Goal: Information Seeking & Learning: Learn about a topic

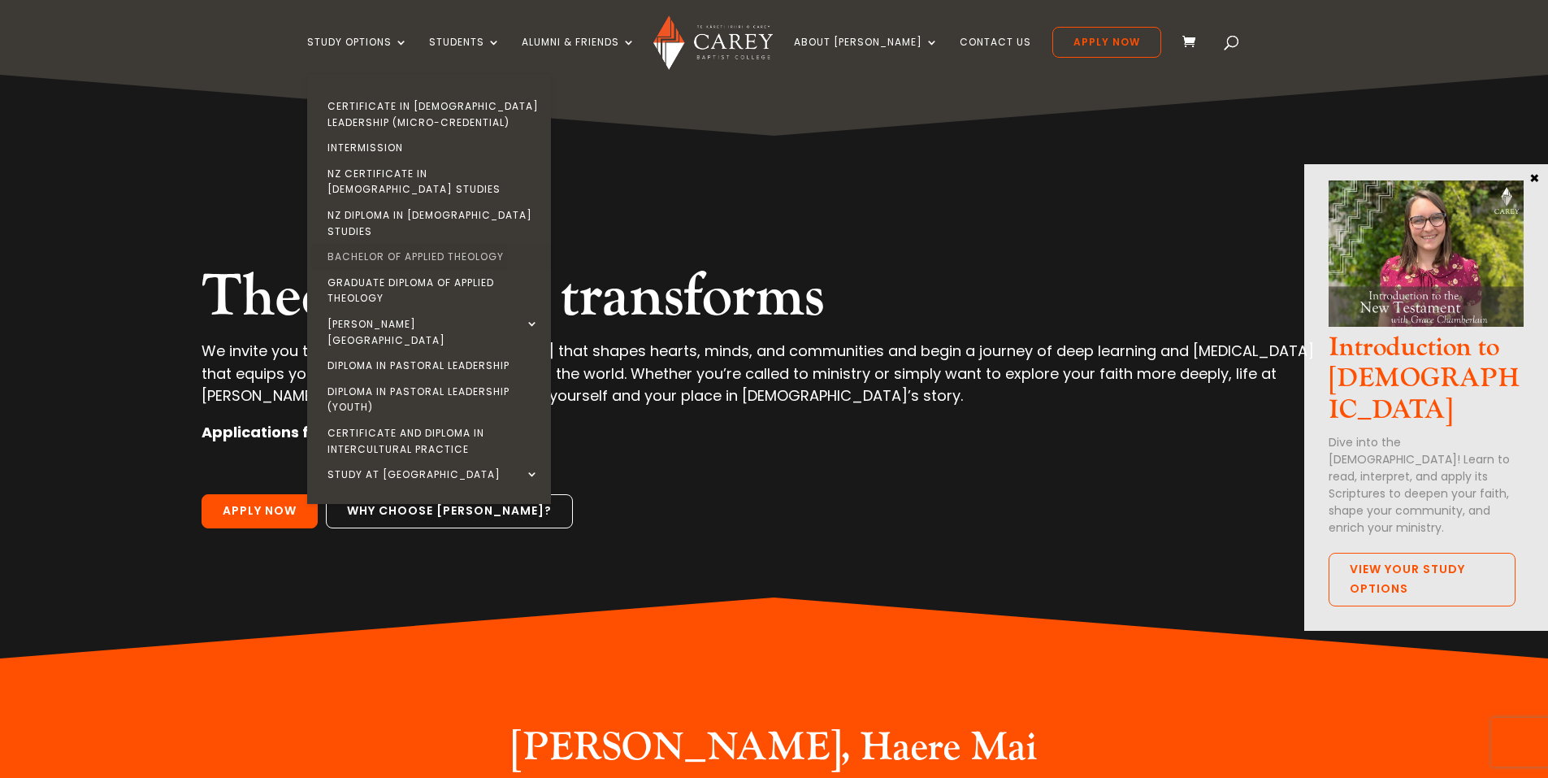
click at [401, 244] on link "Bachelor of Applied Theology" at bounding box center [433, 257] width 244 height 26
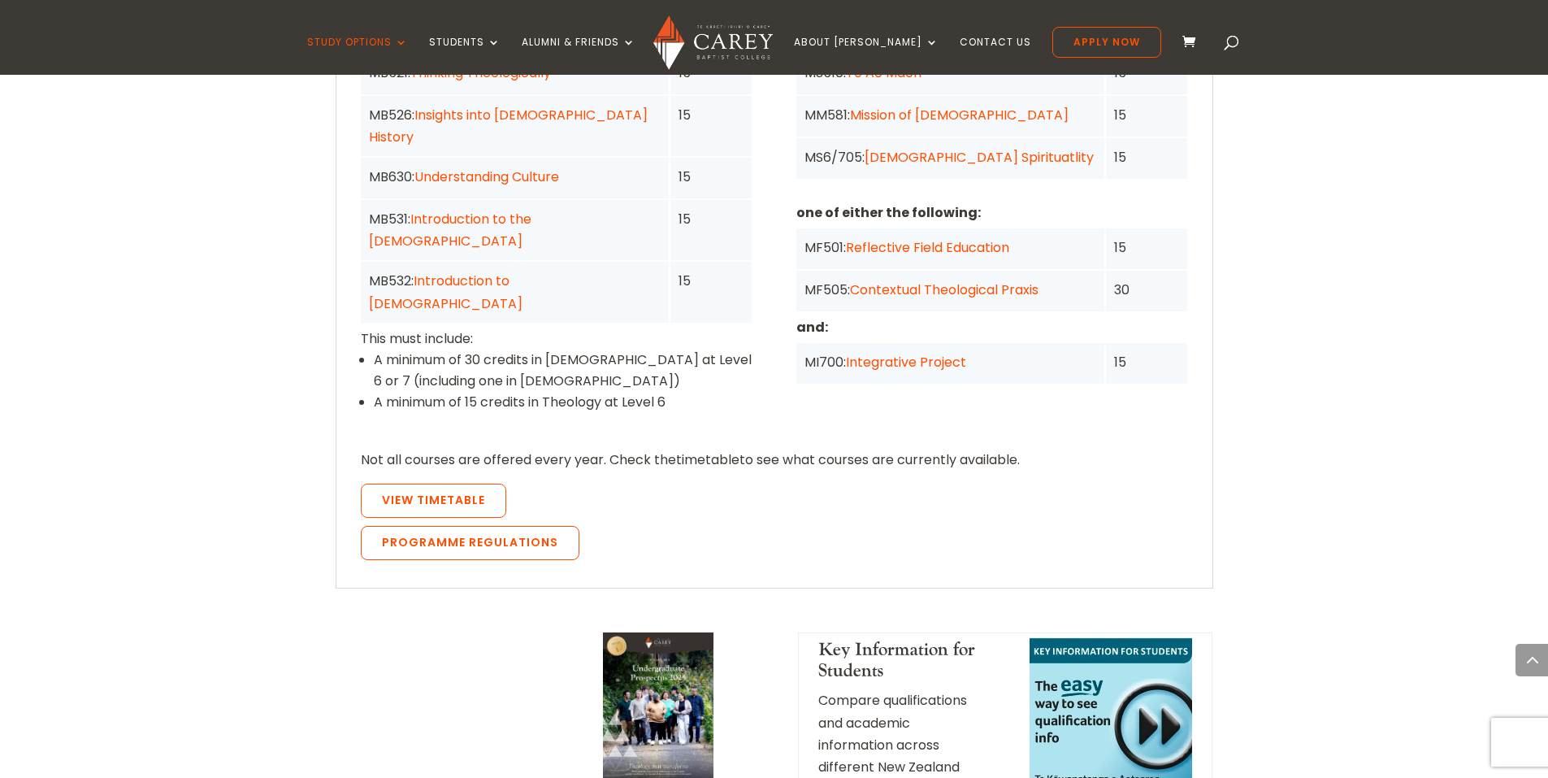
scroll to position [1463, 0]
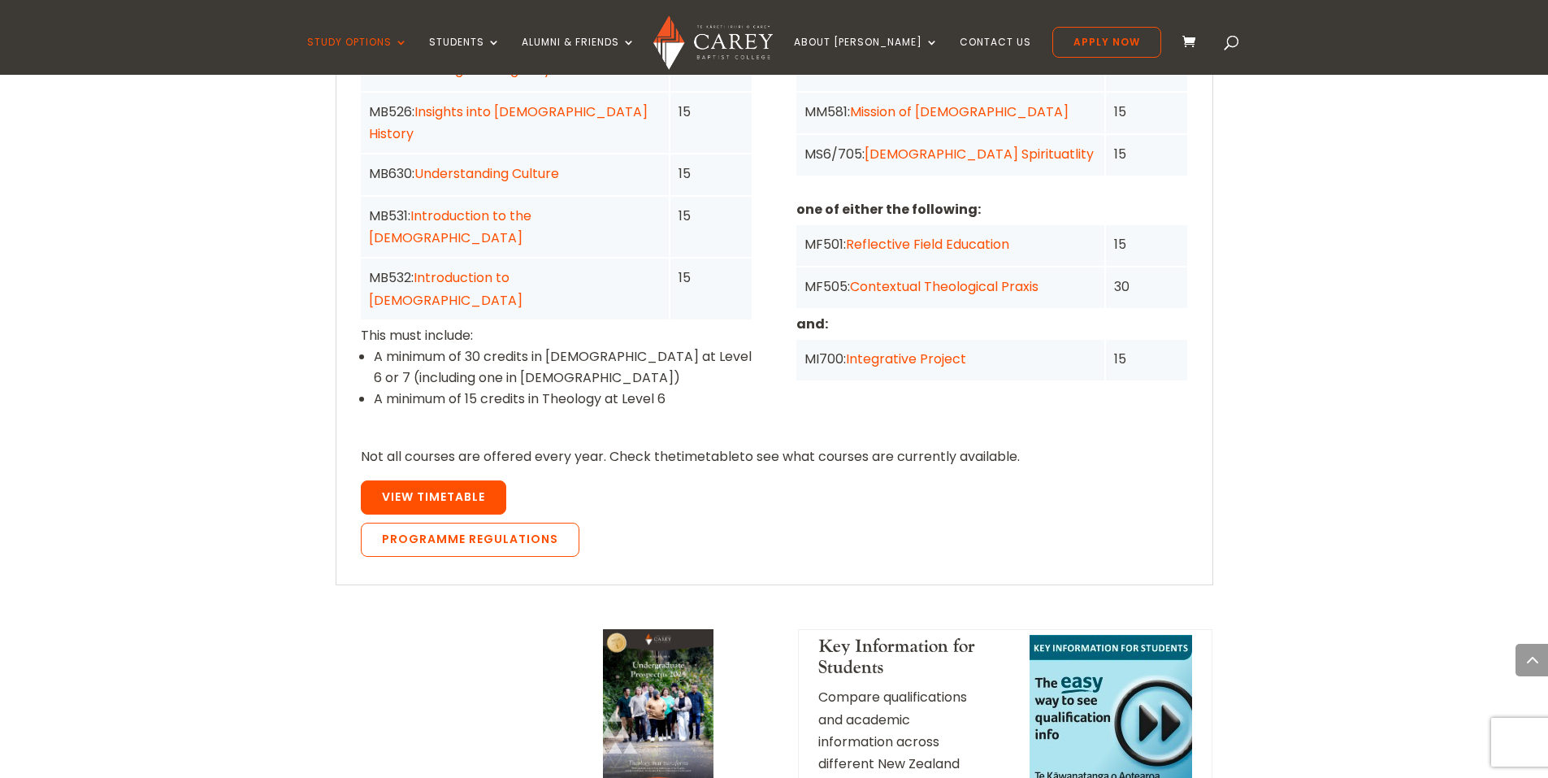
click at [465, 488] on span "View Timetable" at bounding box center [433, 496] width 103 height 16
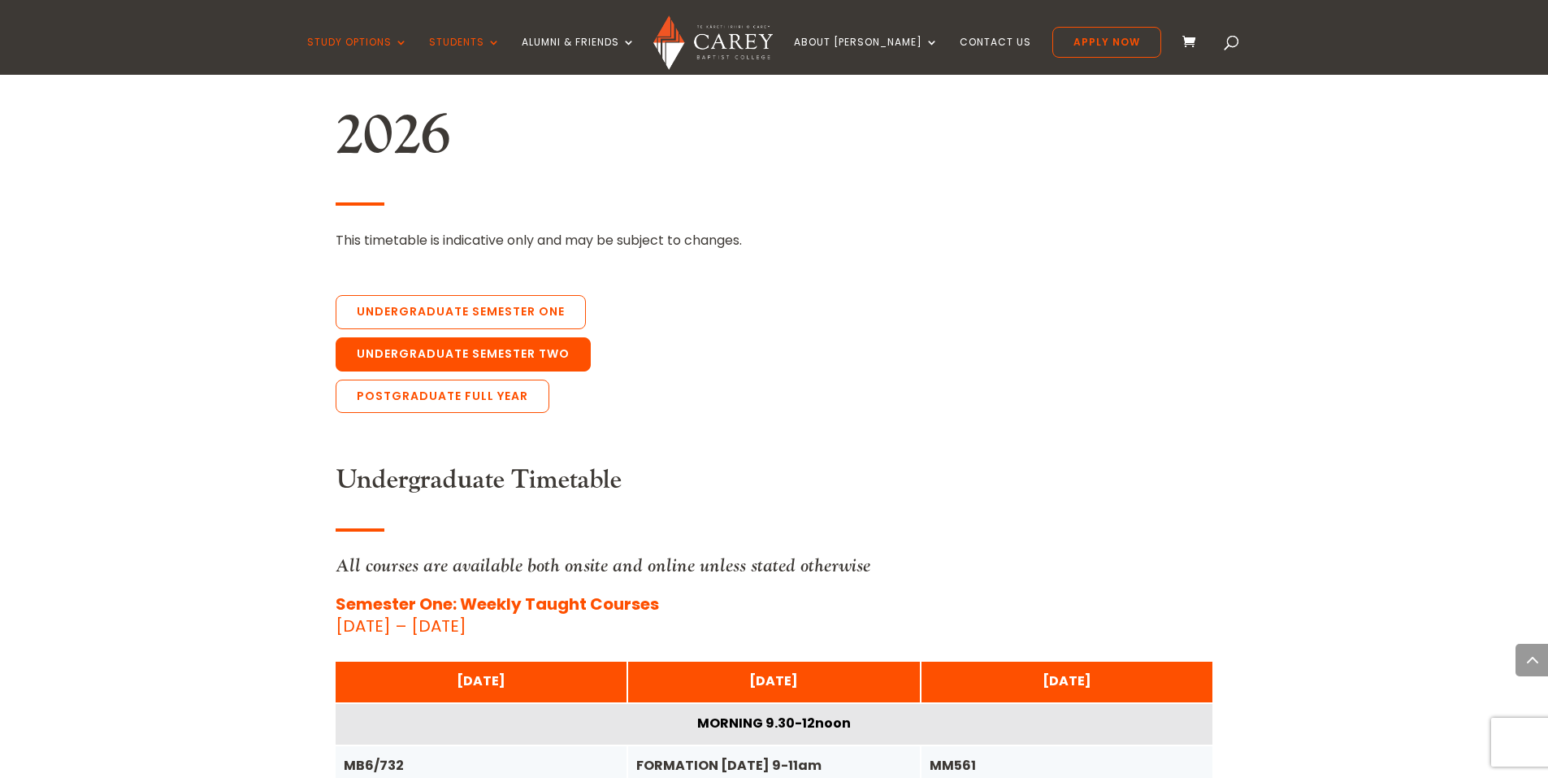
scroll to position [3492, 0]
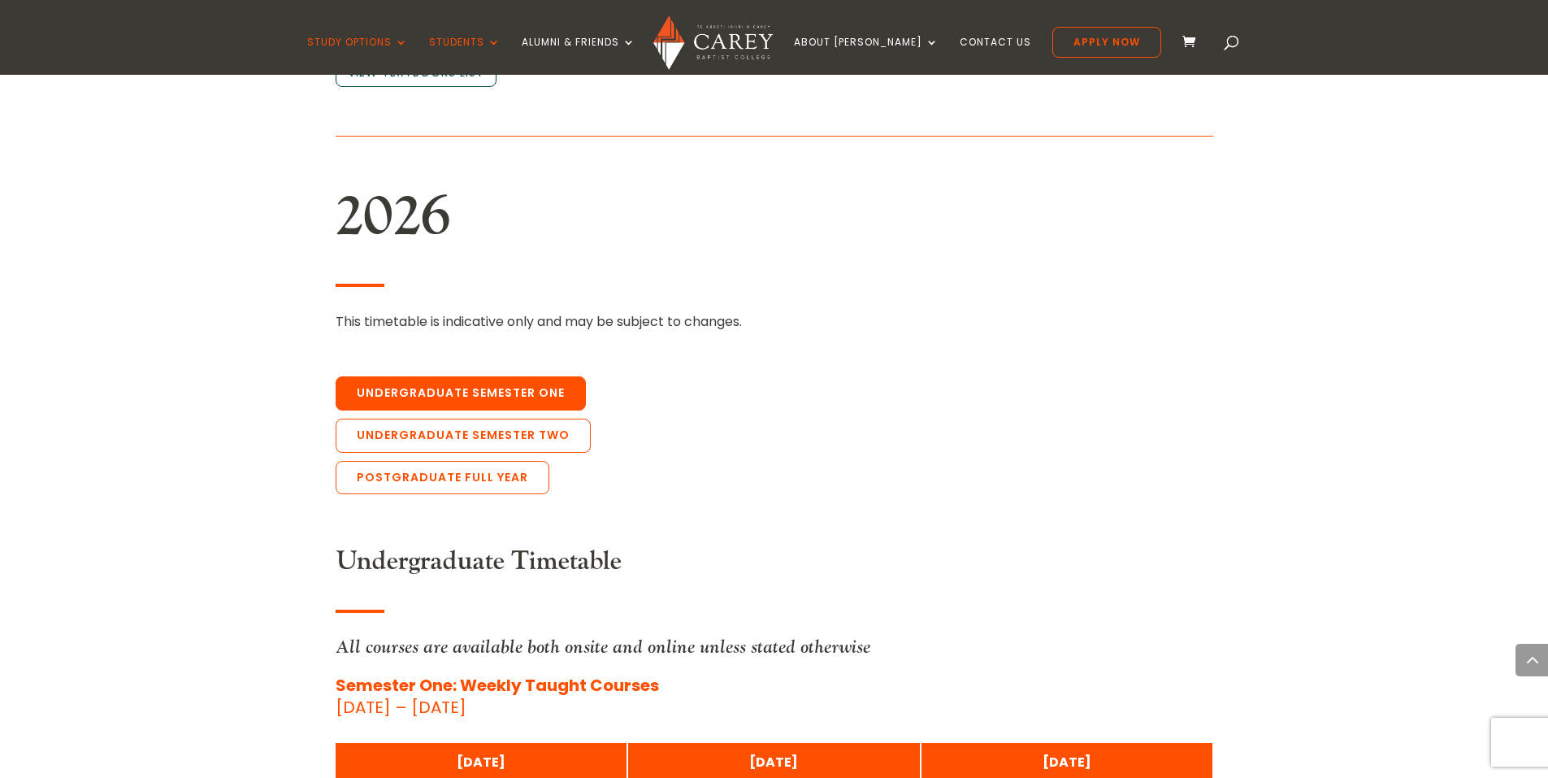
click at [446, 376] on link "Undergraduate Semester One" at bounding box center [461, 393] width 250 height 34
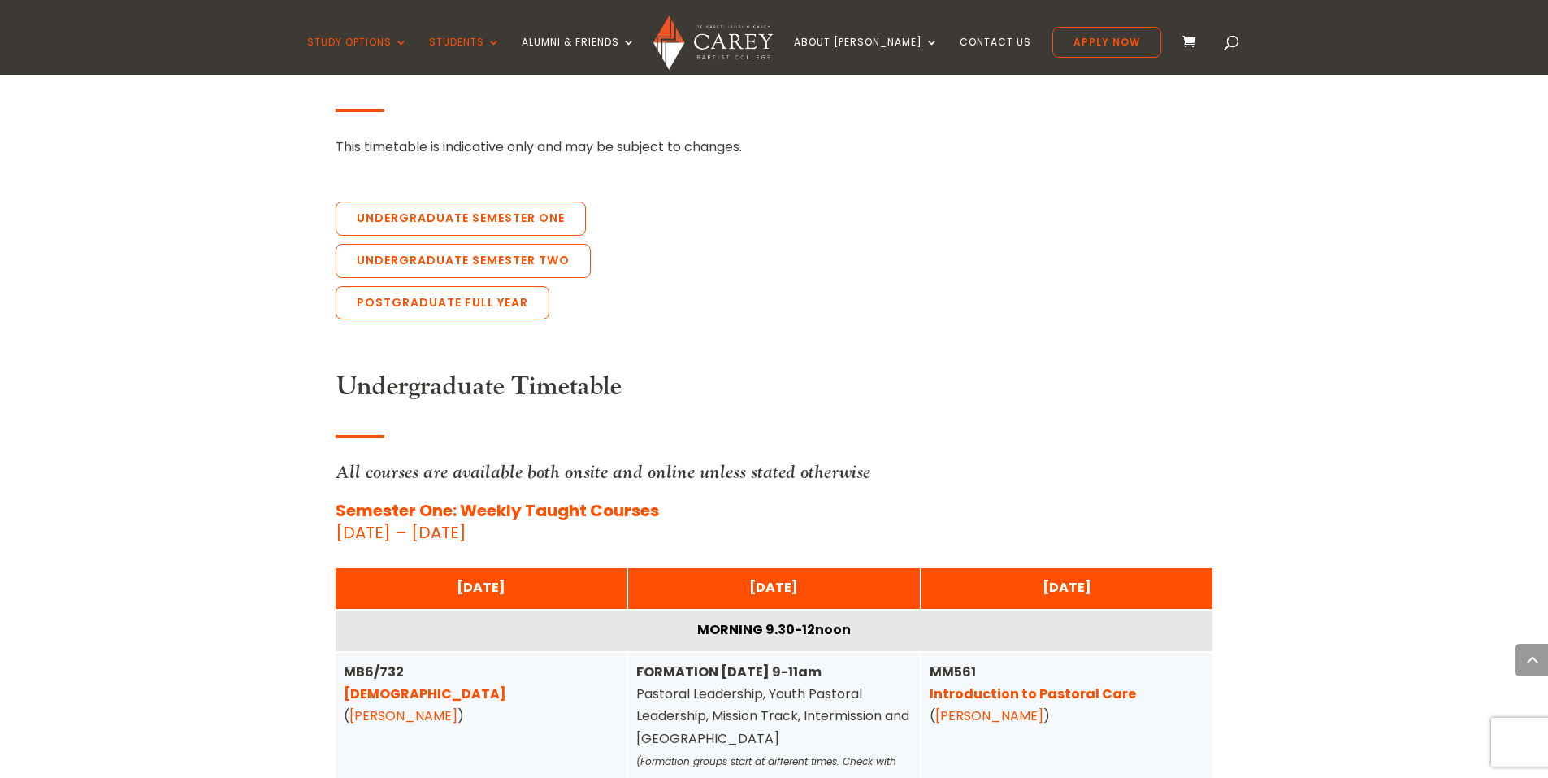
scroll to position [3573, 0]
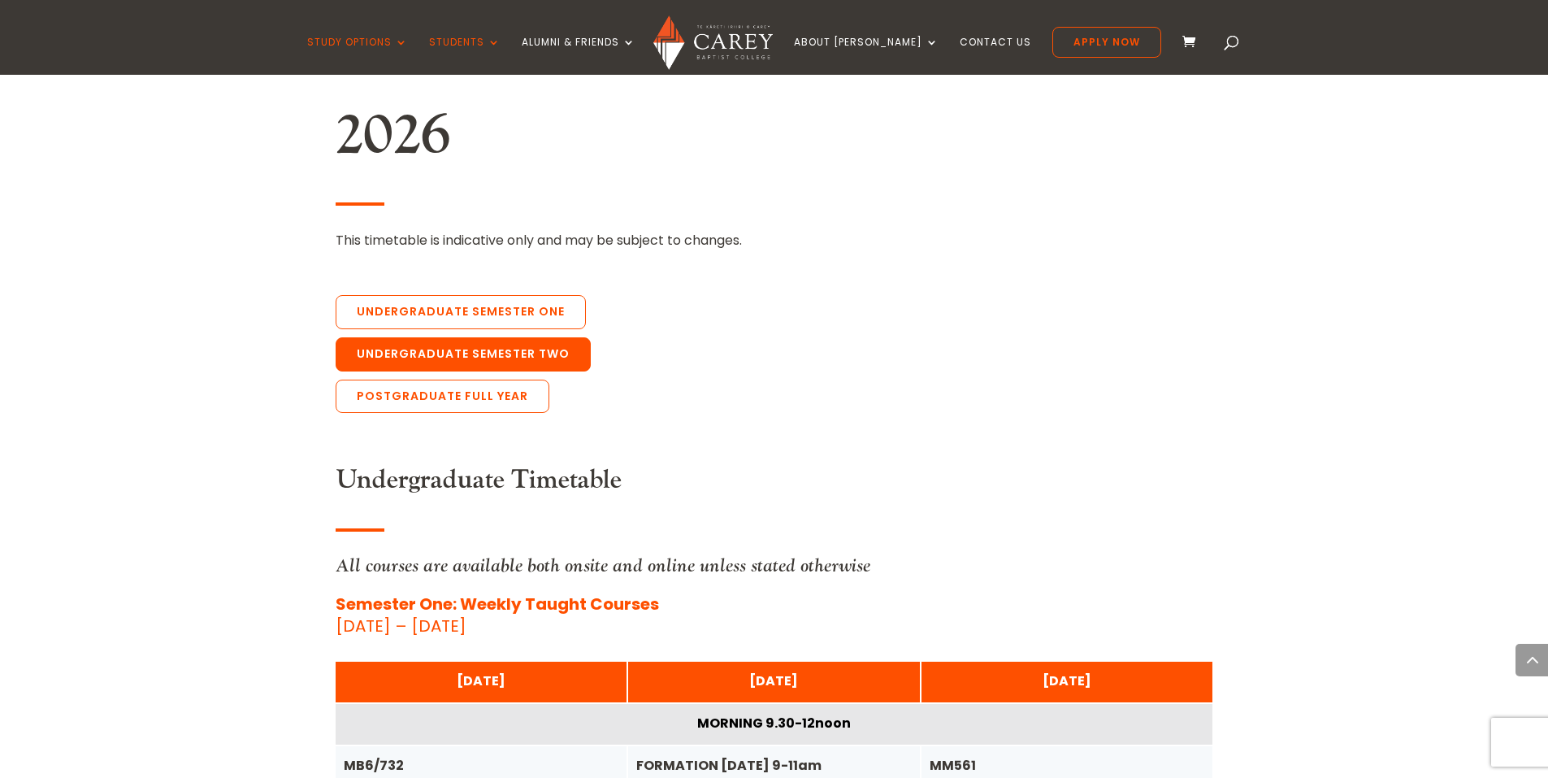
click at [492, 337] on link "Undergraduate Semester Two" at bounding box center [463, 354] width 255 height 34
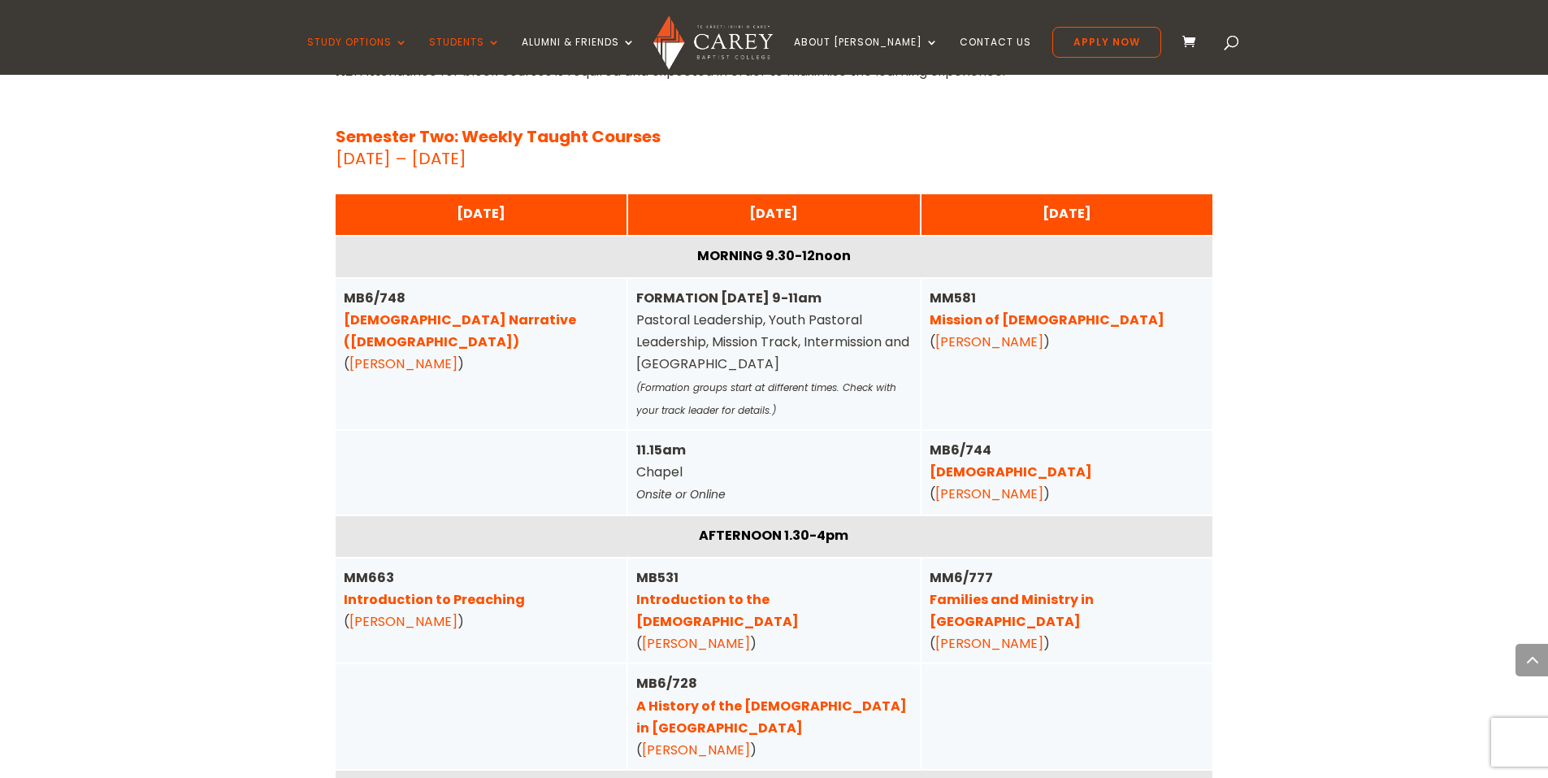
scroll to position [5231, 0]
